Goal: Use online tool/utility: Utilize a website feature to perform a specific function

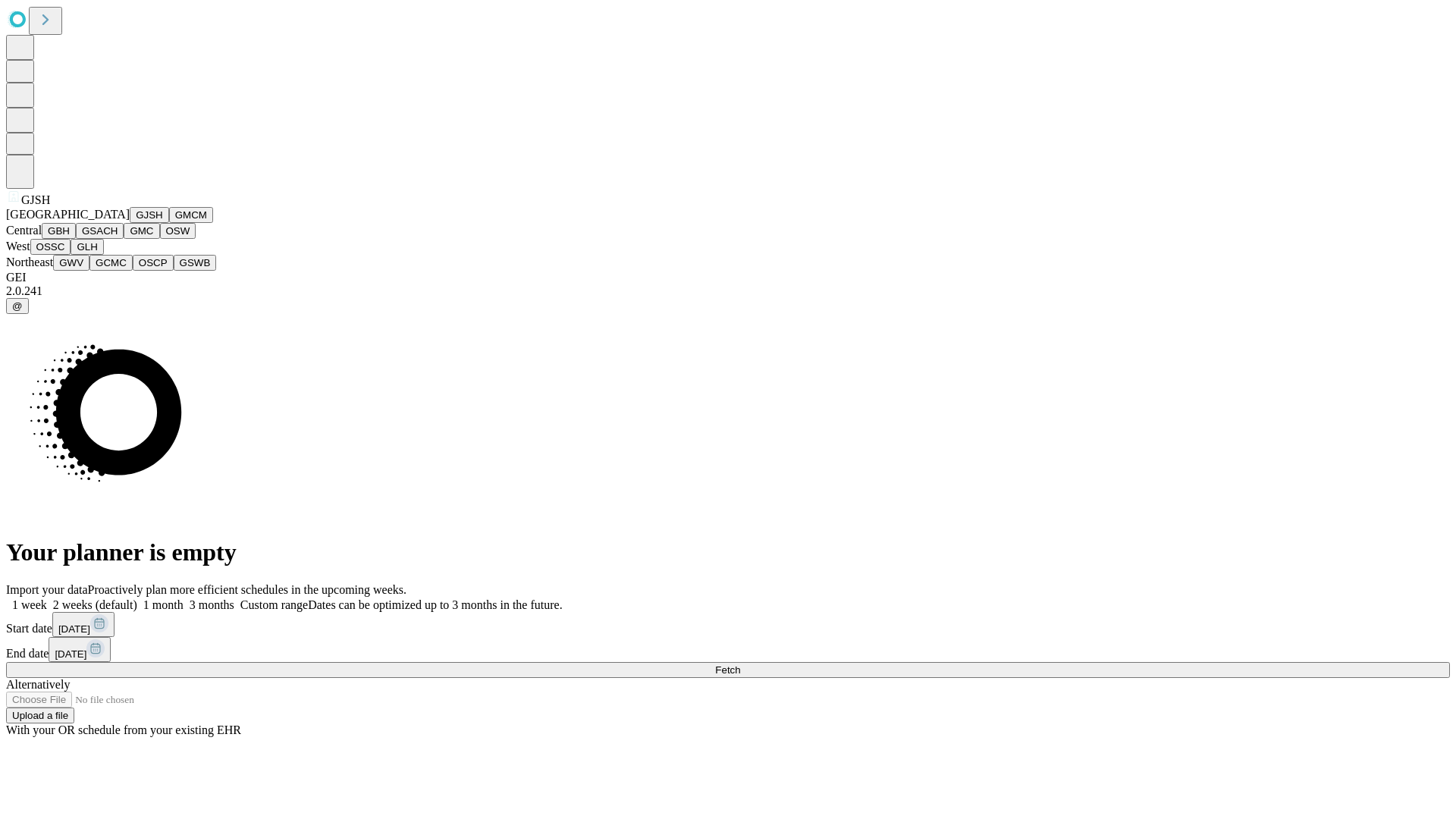
click at [130, 223] on button "GJSH" at bounding box center [150, 215] width 40 height 16
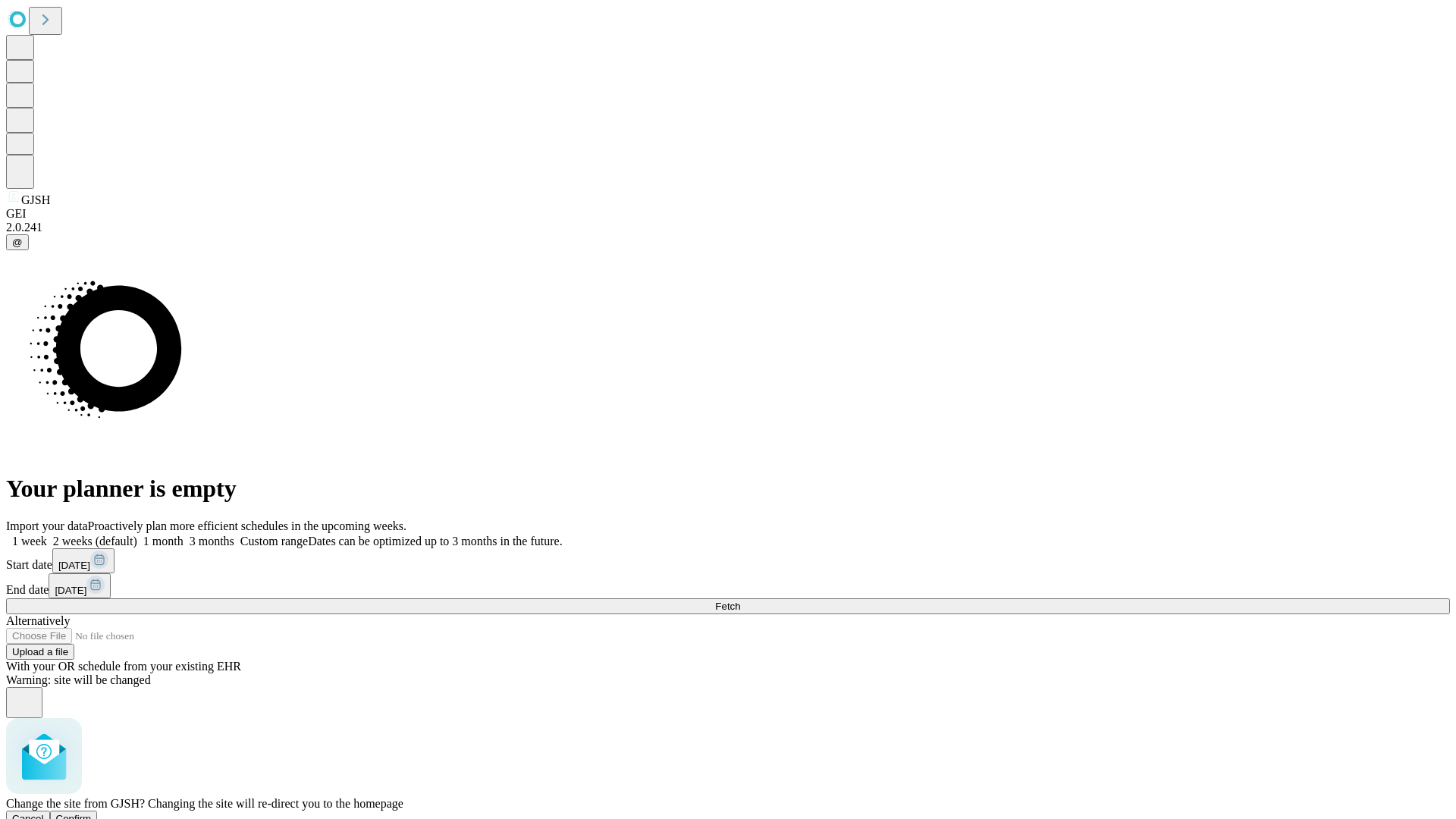
click at [91, 813] on span "Confirm" at bounding box center [74, 818] width 36 height 11
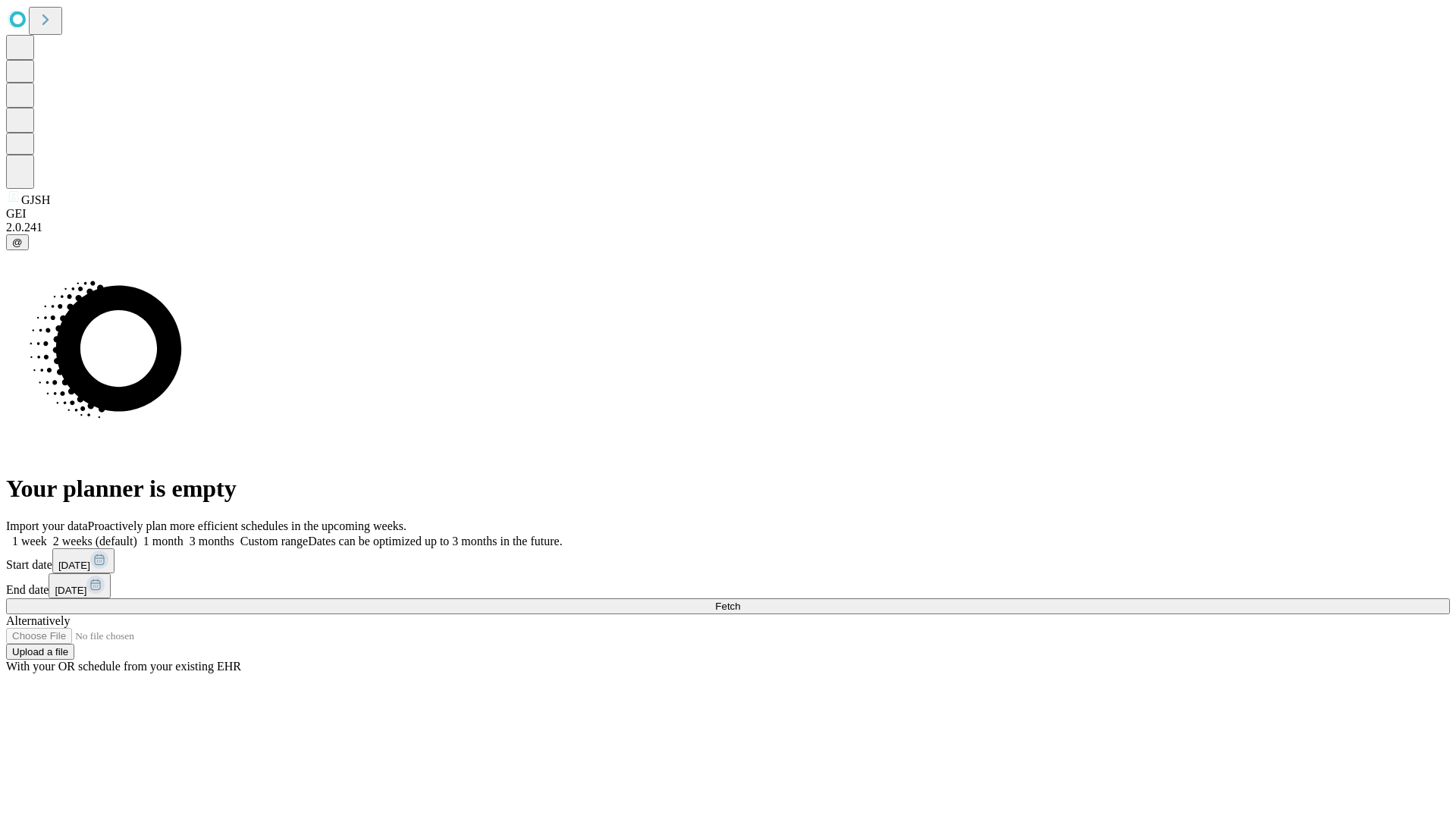
click at [184, 534] on label "1 month" at bounding box center [161, 541] width 46 height 13
click at [740, 600] on span "Fetch" at bounding box center [727, 606] width 25 height 11
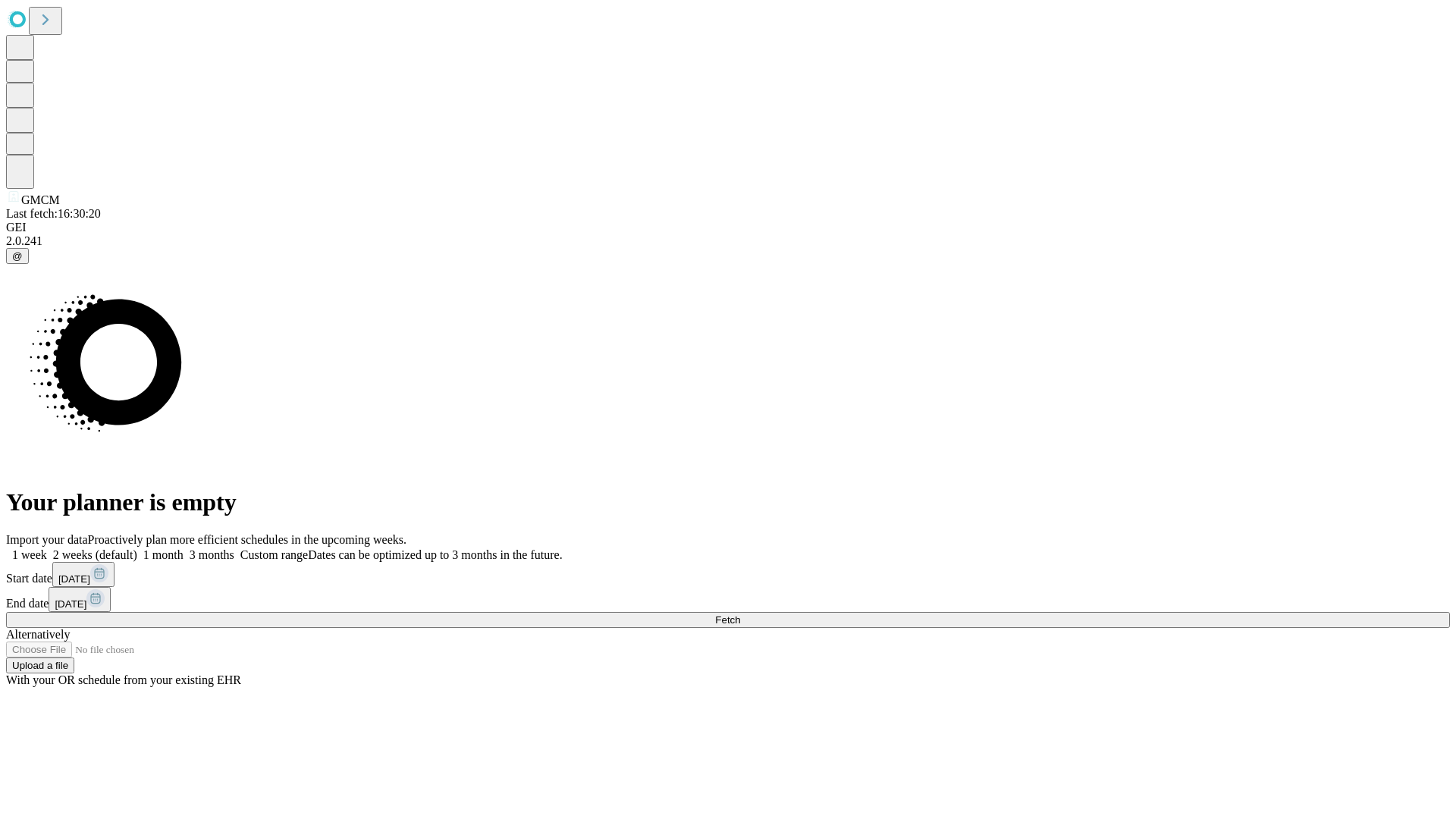
click at [184, 548] on label "1 month" at bounding box center [161, 554] width 46 height 13
click at [740, 614] on span "Fetch" at bounding box center [727, 619] width 25 height 11
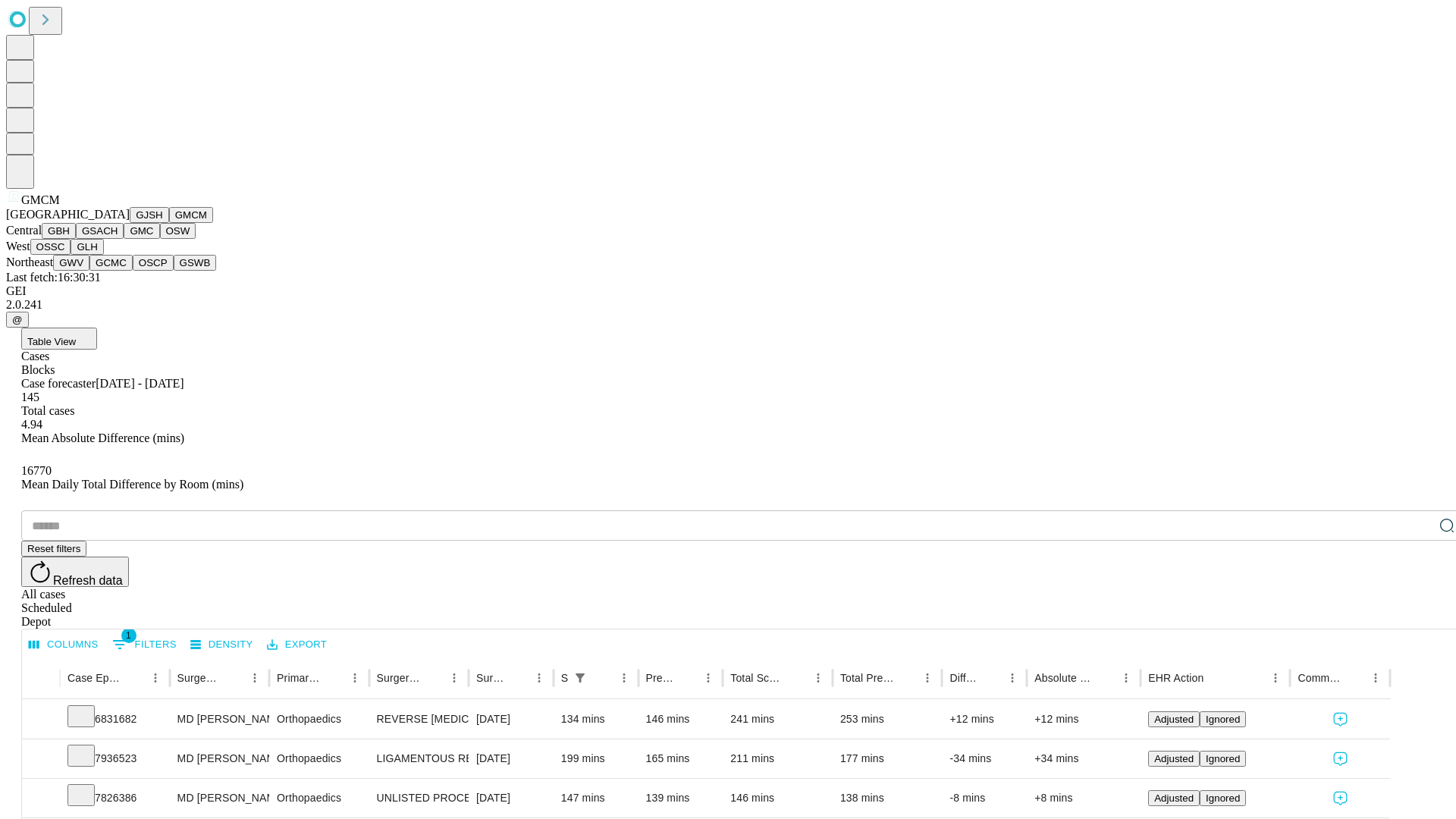
click at [76, 239] on button "GBH" at bounding box center [58, 231] width 34 height 16
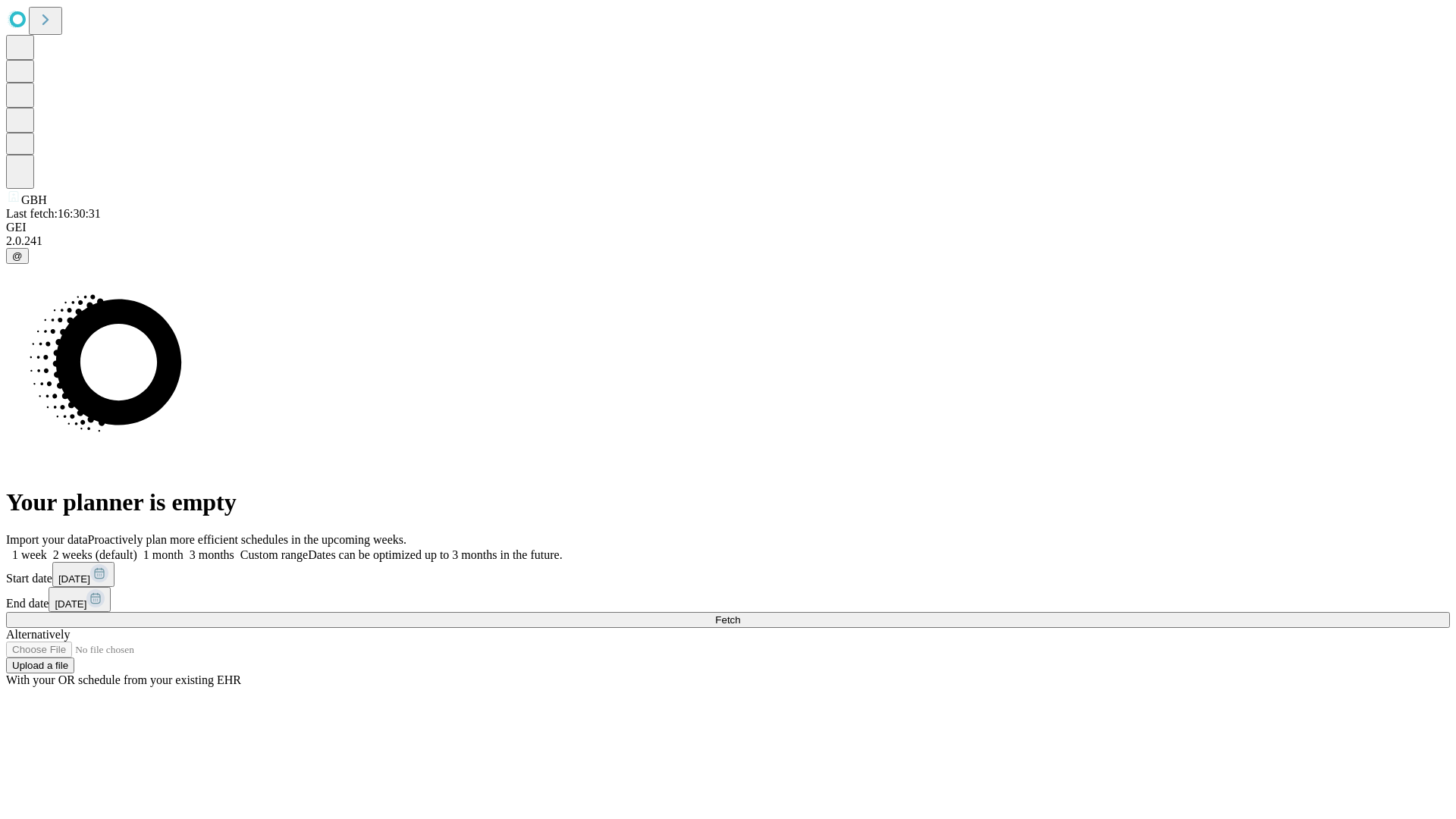
click at [184, 548] on label "1 month" at bounding box center [161, 554] width 46 height 13
click at [740, 614] on span "Fetch" at bounding box center [727, 619] width 25 height 11
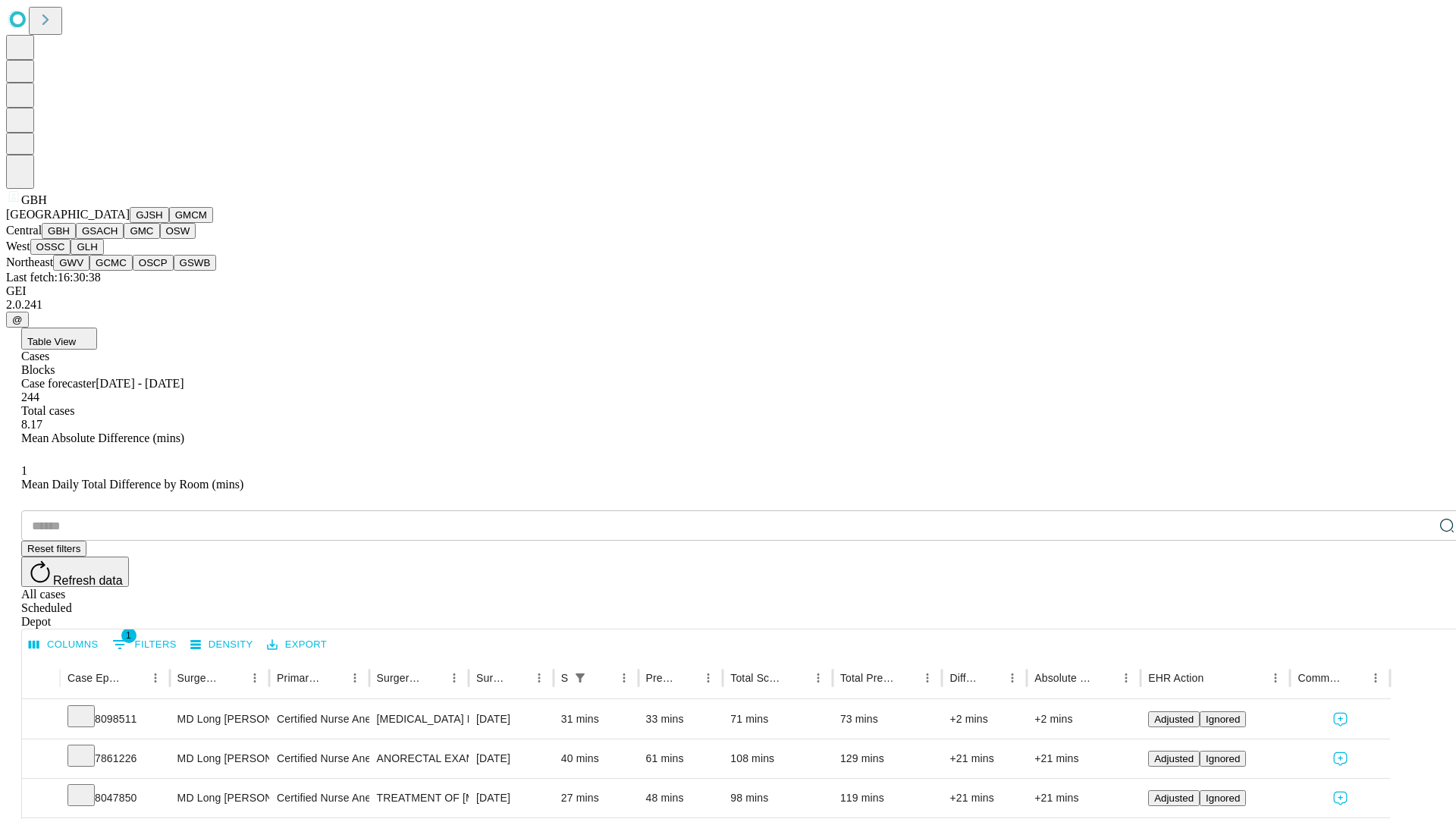
click at [118, 239] on button "GSACH" at bounding box center [99, 231] width 48 height 16
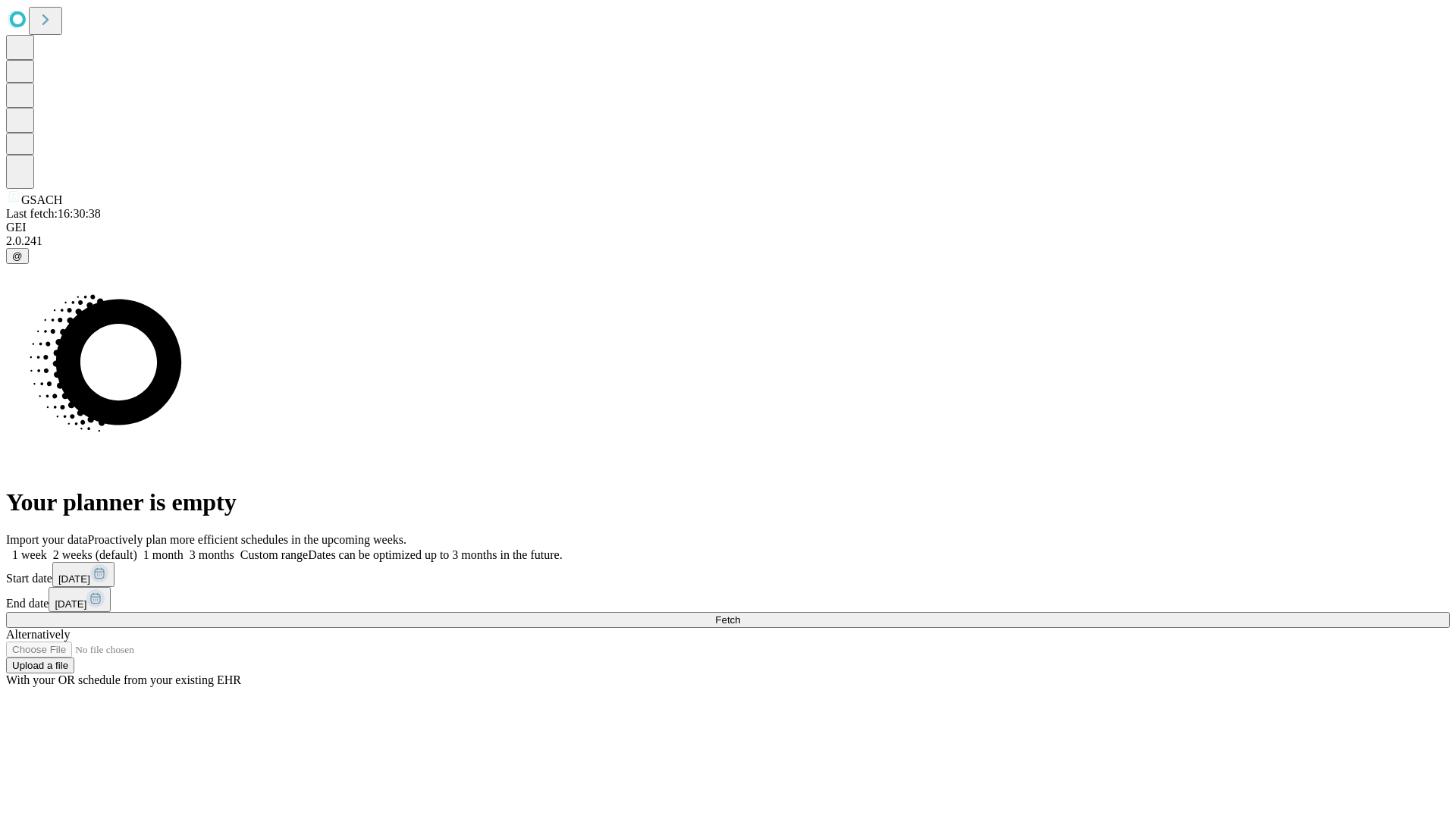
click at [740, 614] on span "Fetch" at bounding box center [727, 619] width 25 height 11
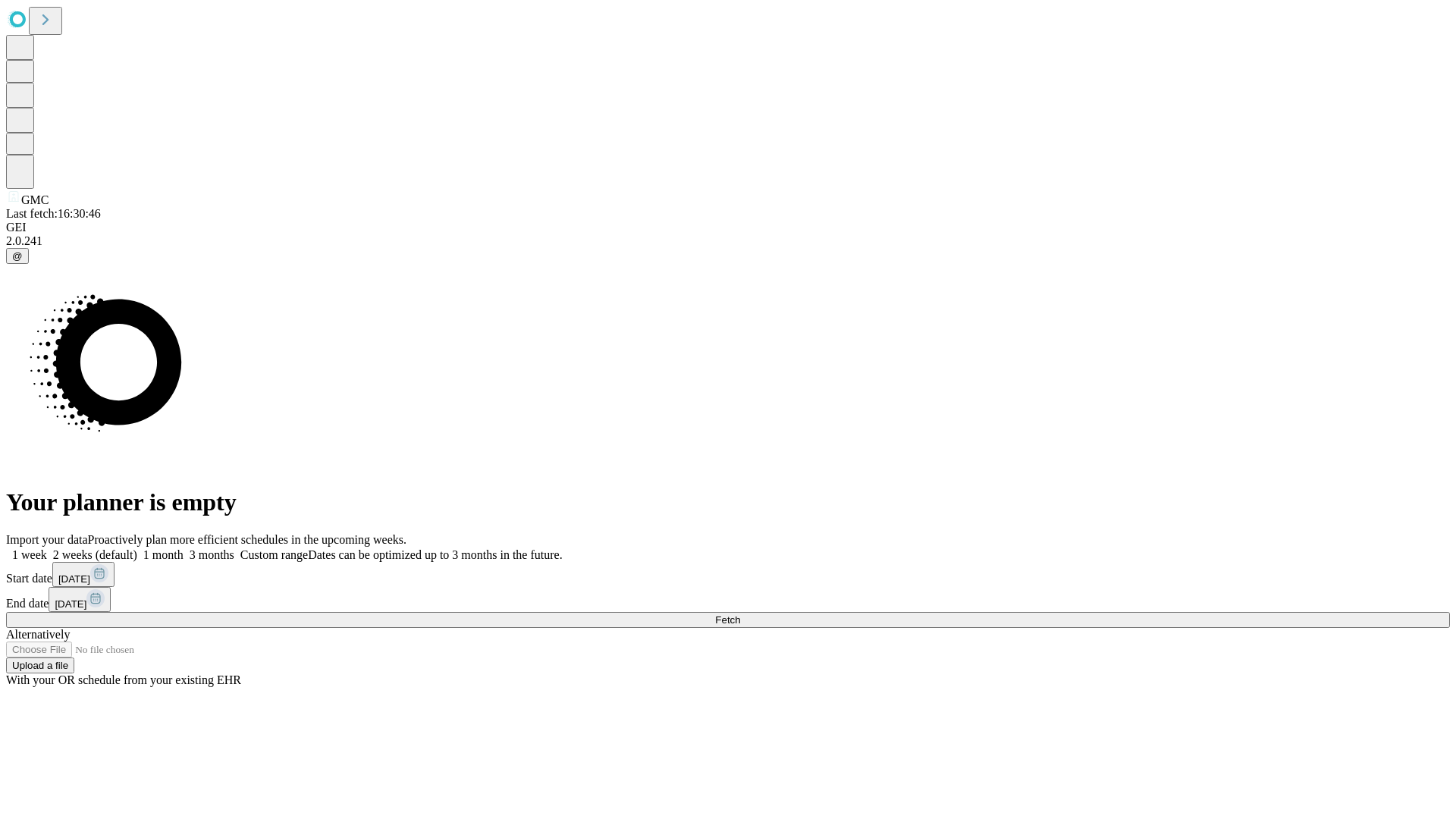
click at [184, 548] on label "1 month" at bounding box center [161, 554] width 46 height 13
click at [740, 614] on span "Fetch" at bounding box center [727, 619] width 25 height 11
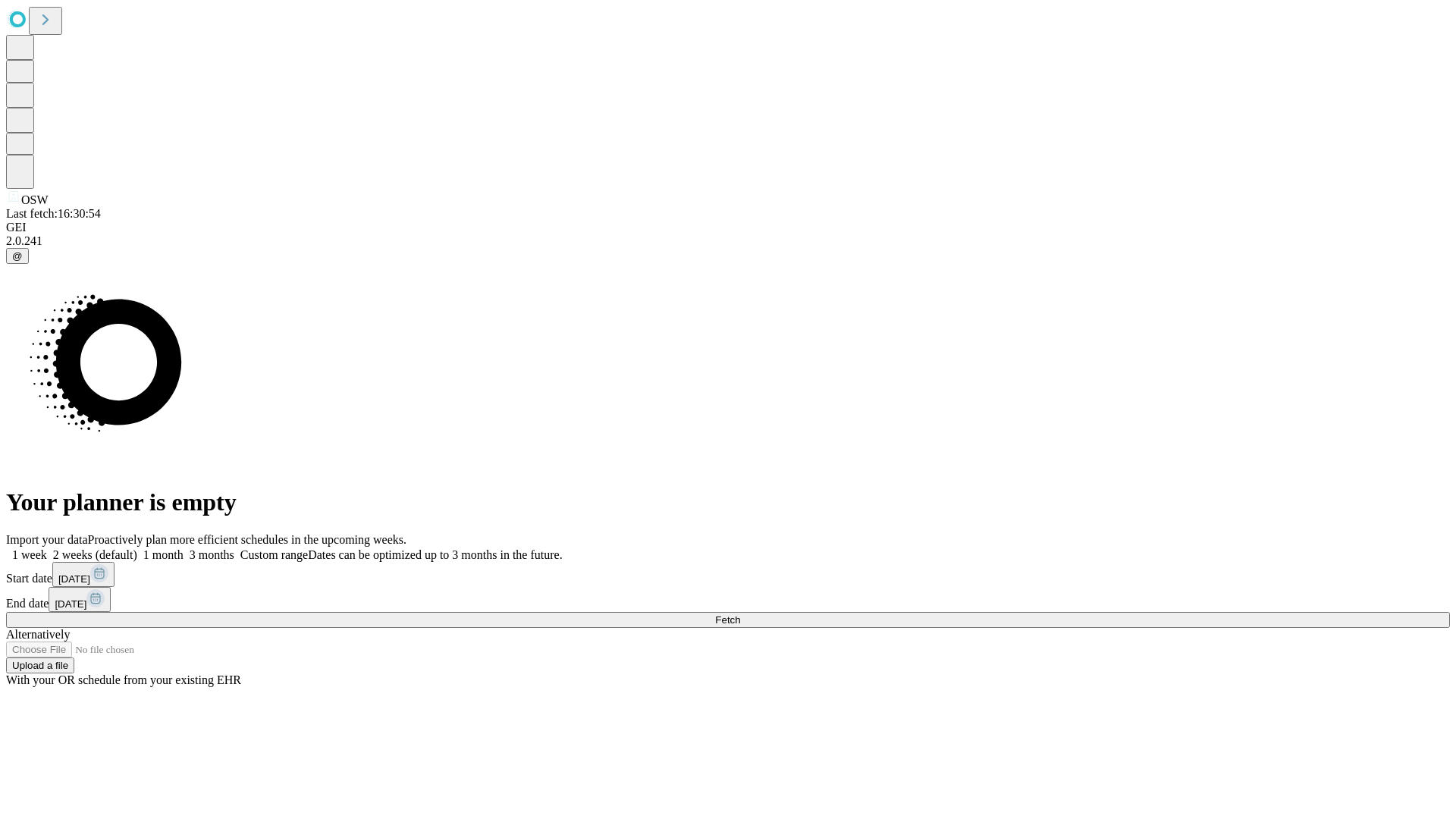
click at [184, 548] on label "1 month" at bounding box center [161, 554] width 46 height 13
click at [740, 614] on span "Fetch" at bounding box center [727, 619] width 25 height 11
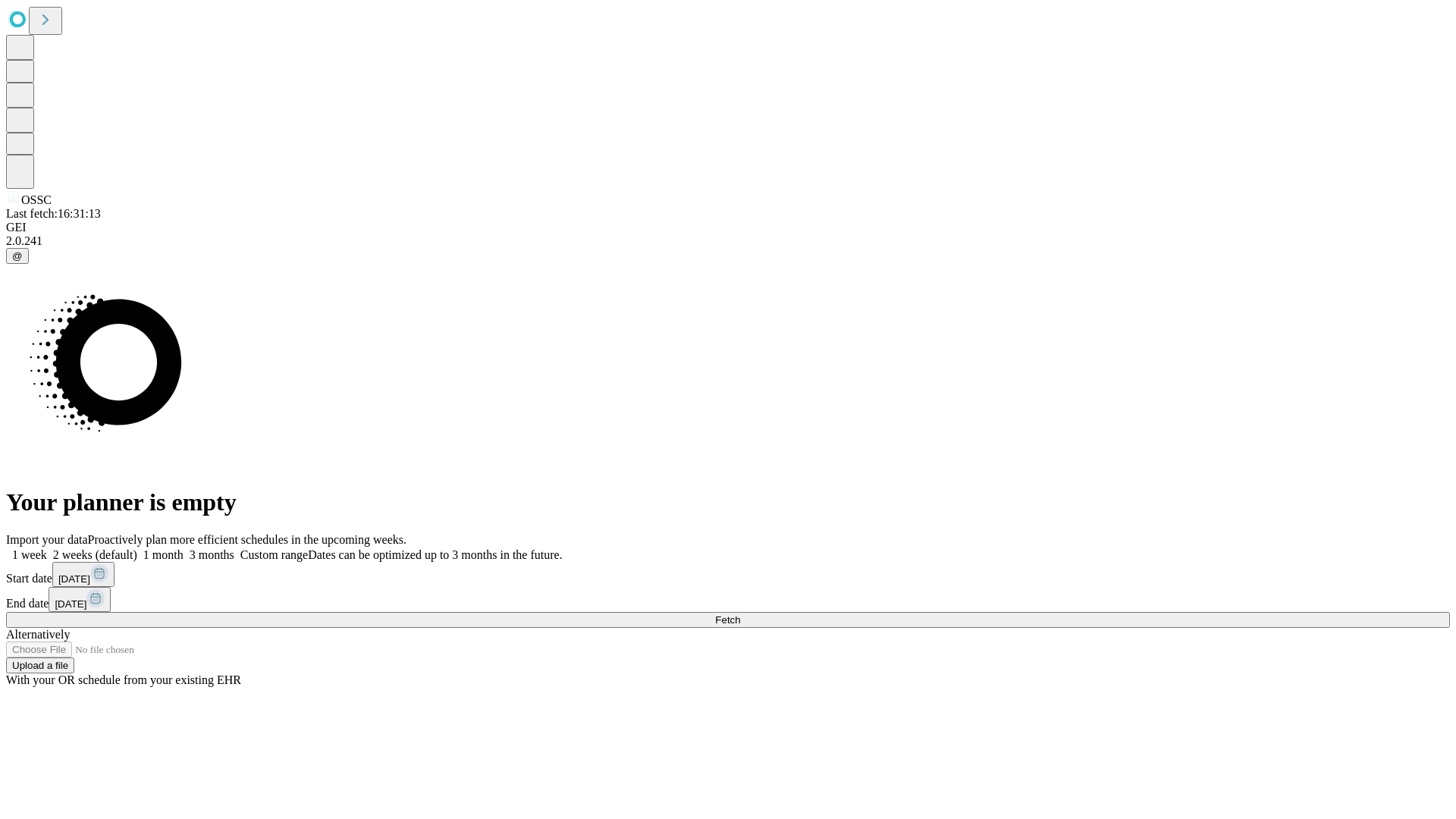
click at [184, 548] on label "1 month" at bounding box center [161, 554] width 46 height 13
click at [740, 614] on span "Fetch" at bounding box center [727, 619] width 25 height 11
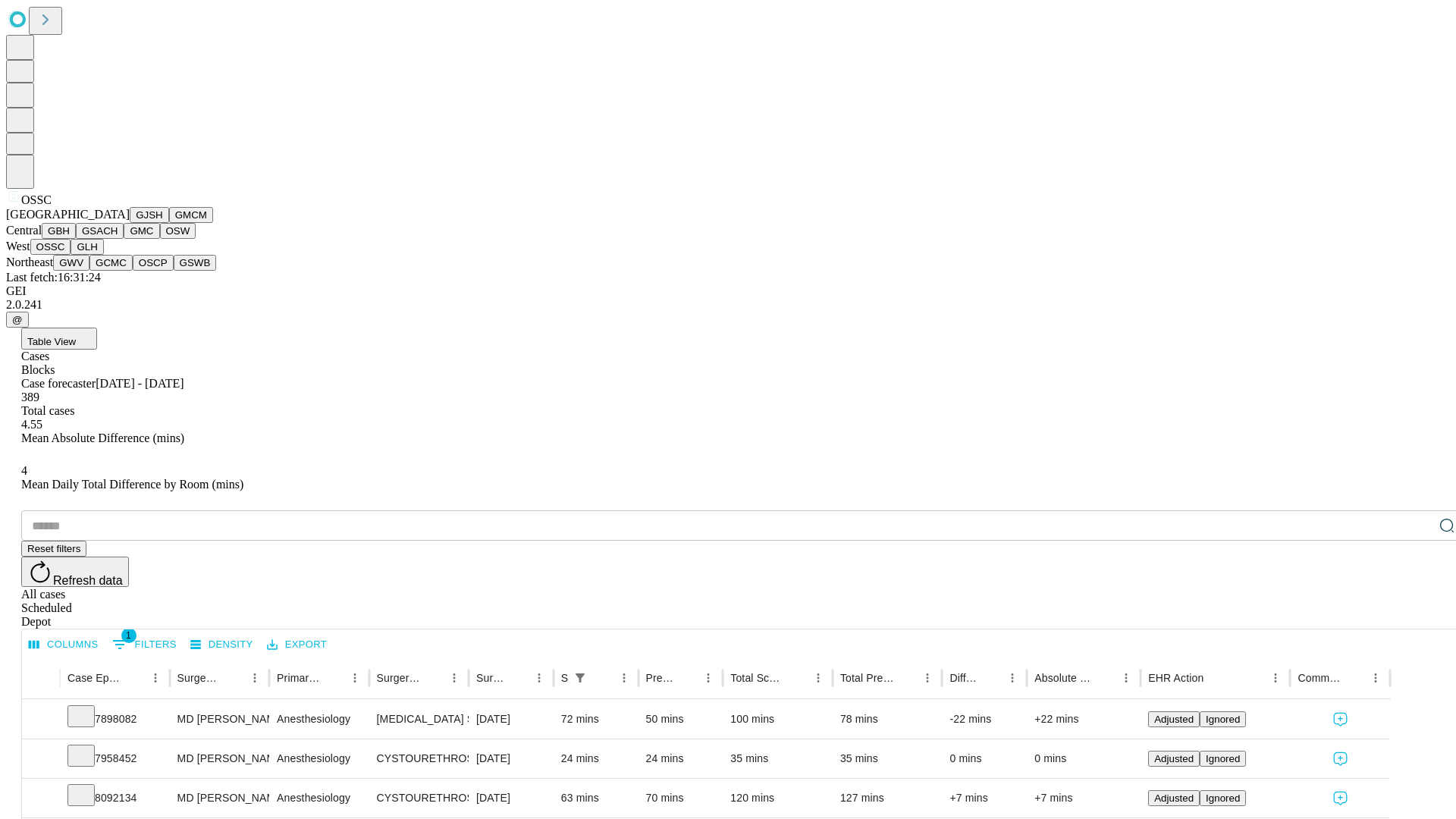
click at [103, 254] on button "GLH" at bounding box center [87, 246] width 33 height 16
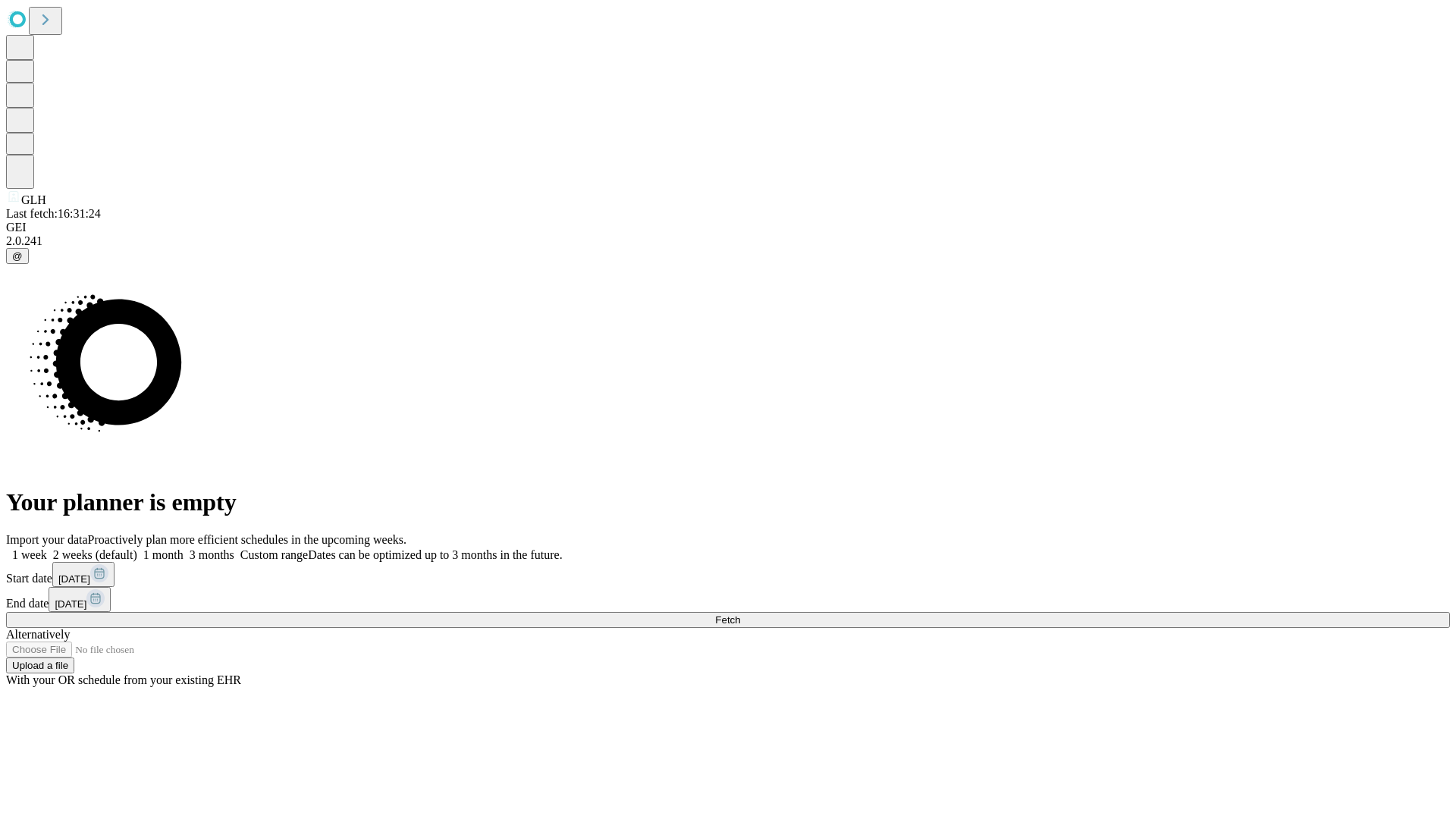
click at [184, 548] on label "1 month" at bounding box center [161, 554] width 46 height 13
click at [740, 614] on span "Fetch" at bounding box center [727, 619] width 25 height 11
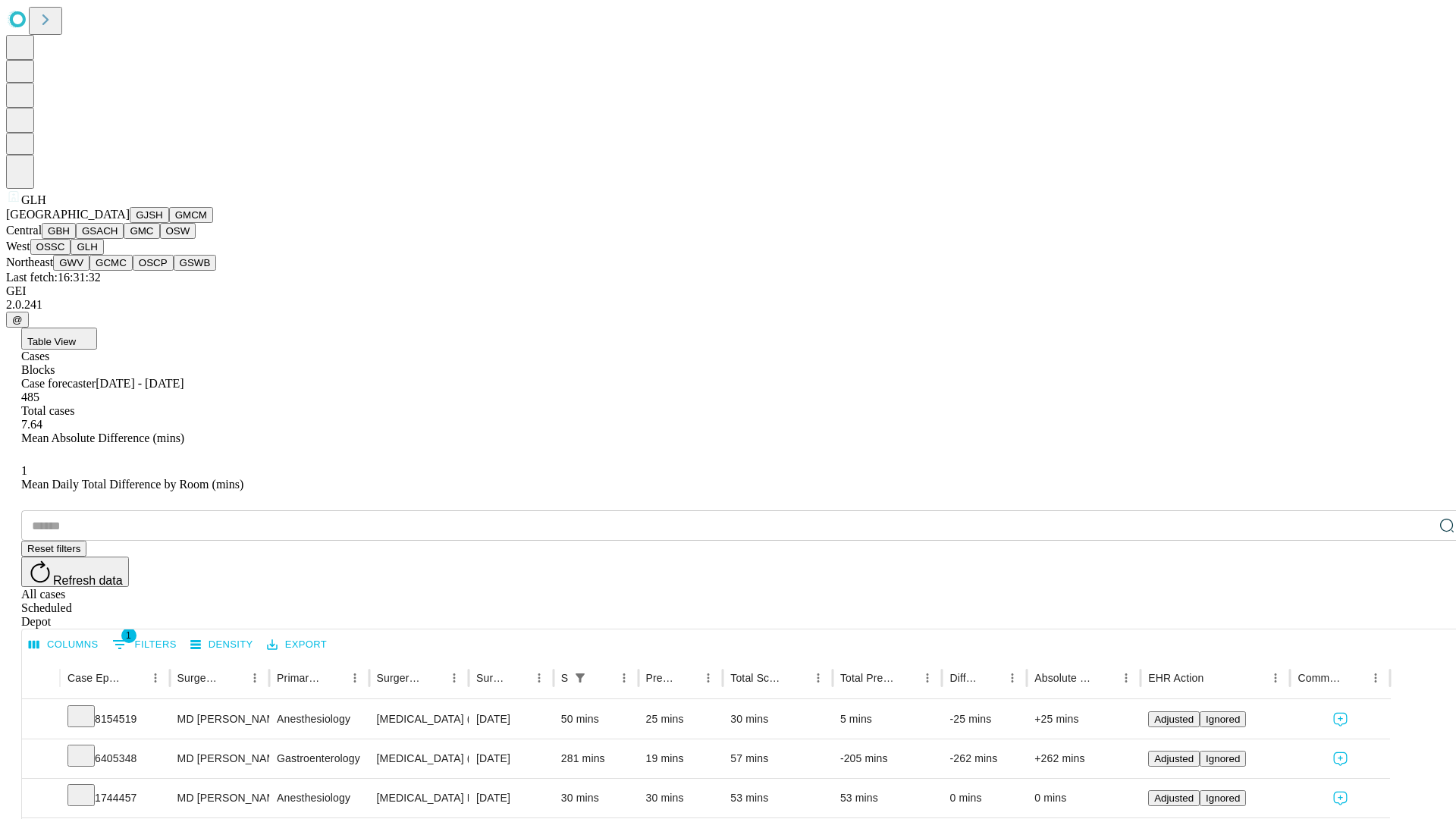
click at [89, 270] on button "GWV" at bounding box center [72, 262] width 37 height 16
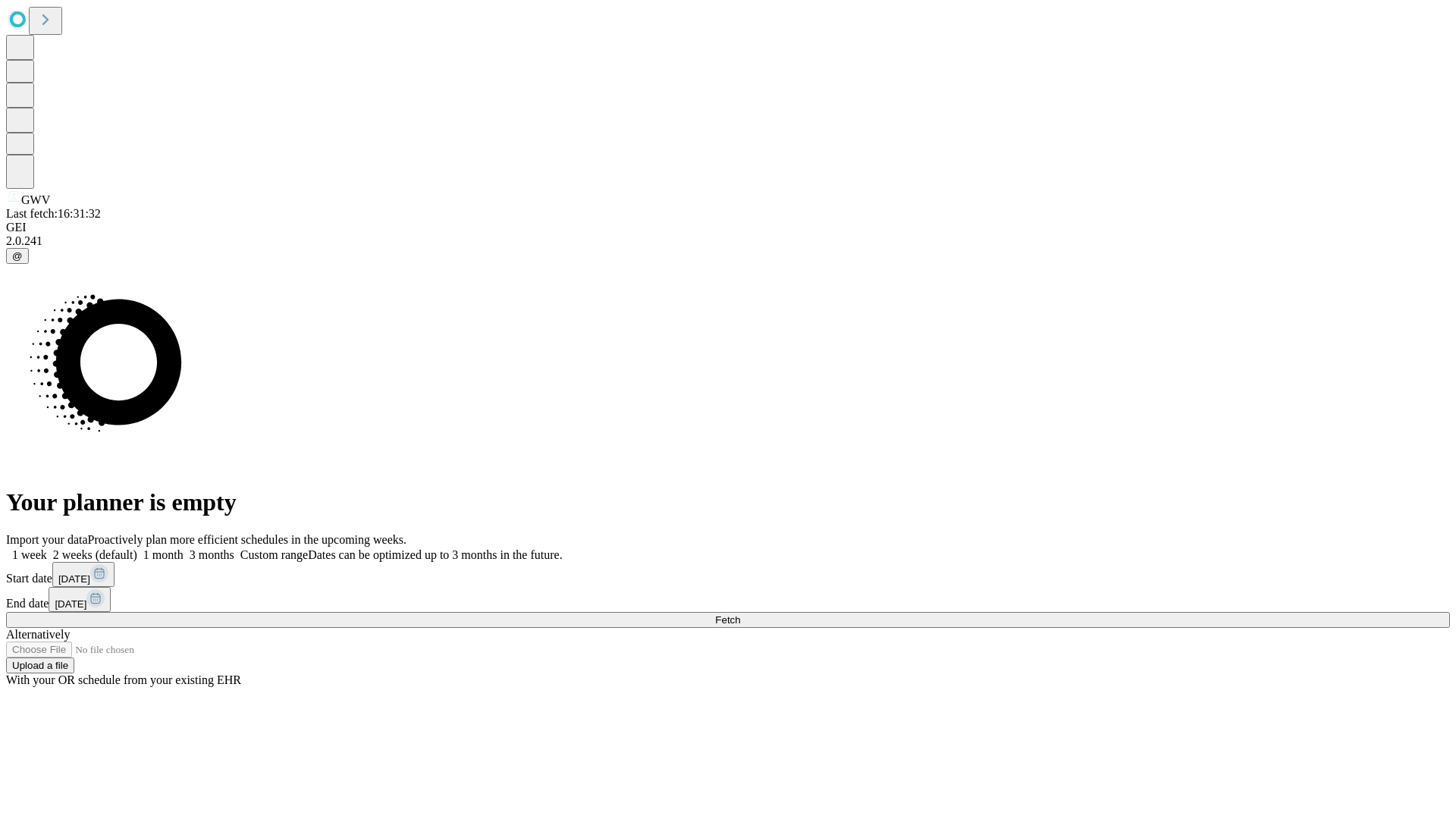
click at [184, 548] on label "1 month" at bounding box center [161, 554] width 46 height 13
click at [740, 614] on span "Fetch" at bounding box center [727, 619] width 25 height 11
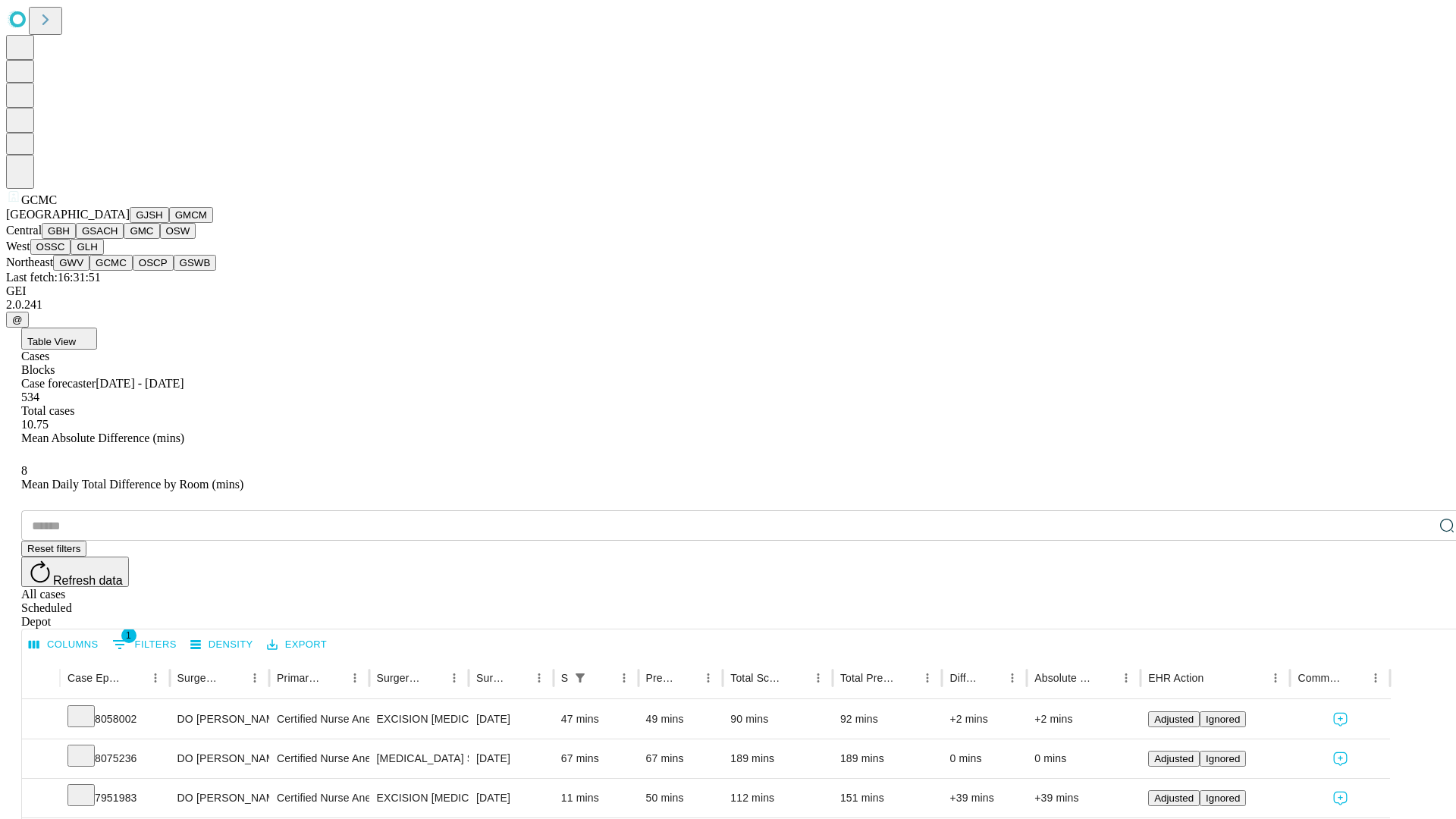
click at [133, 270] on button "OSCP" at bounding box center [153, 262] width 41 height 16
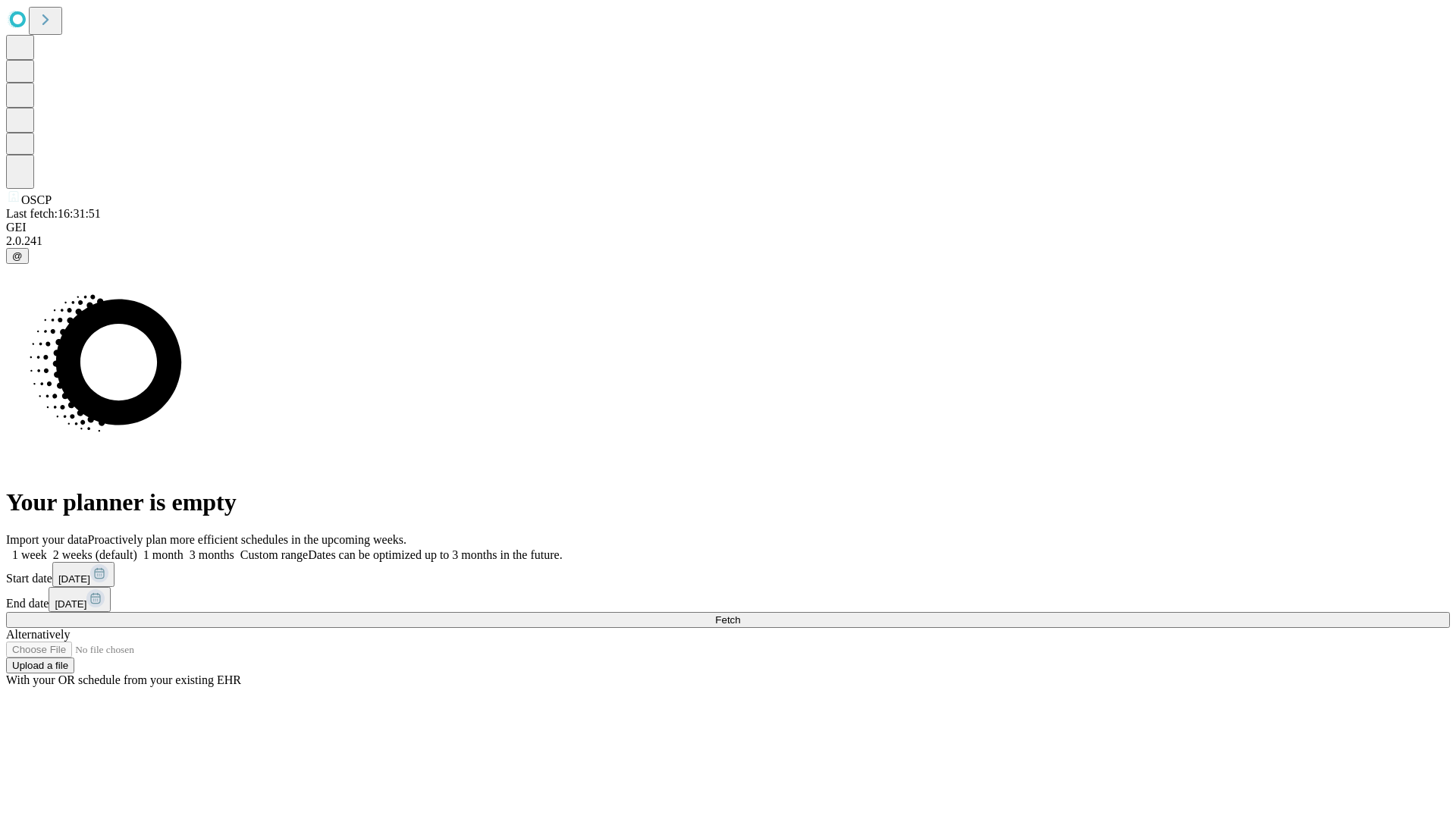
click at [184, 548] on label "1 month" at bounding box center [161, 554] width 46 height 13
click at [740, 614] on span "Fetch" at bounding box center [727, 619] width 25 height 11
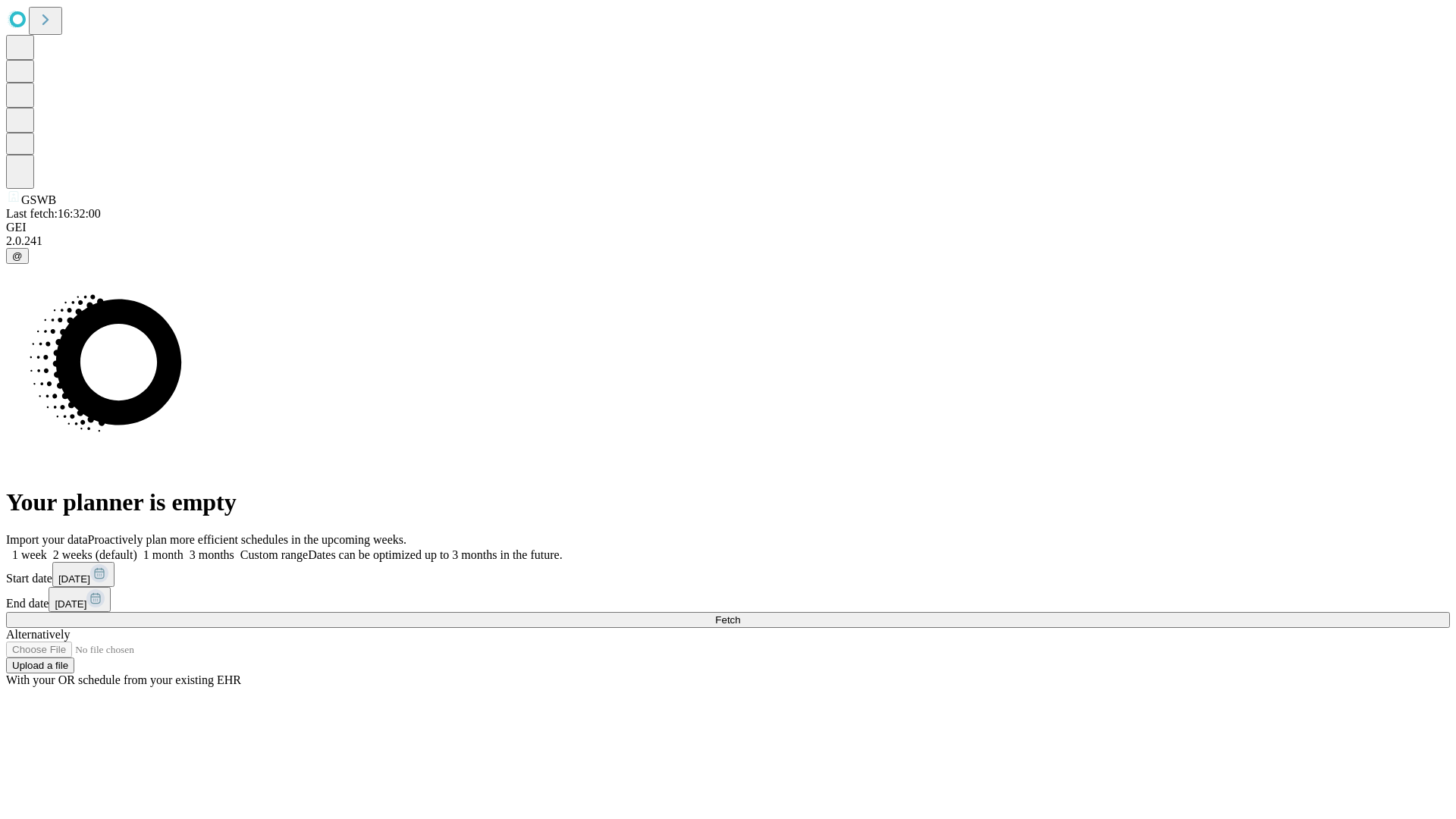
click at [184, 548] on label "1 month" at bounding box center [161, 554] width 46 height 13
click at [740, 614] on span "Fetch" at bounding box center [727, 619] width 25 height 11
